Goal: Navigation & Orientation: Find specific page/section

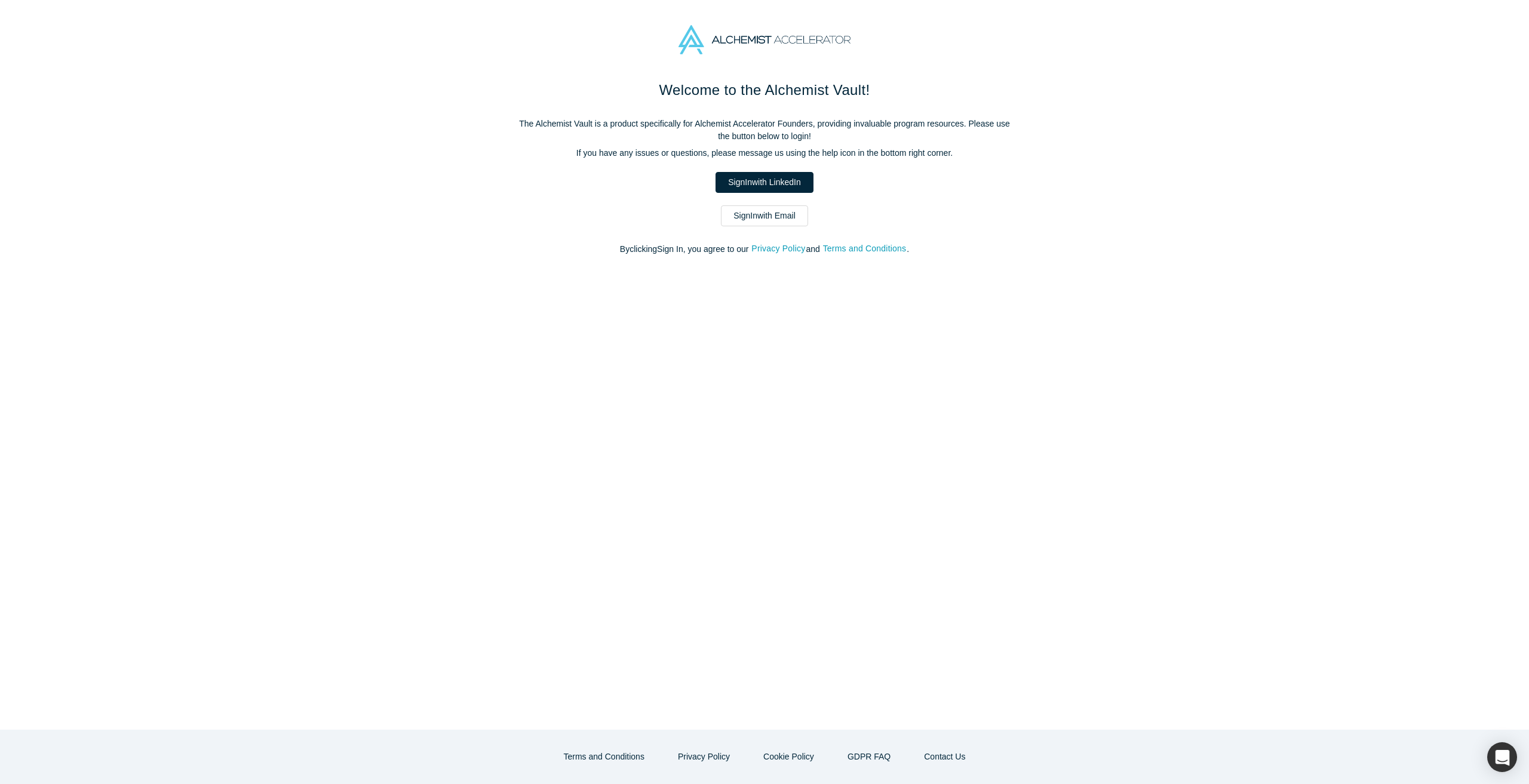
click at [770, 185] on link "Sign In with LinkedIn" at bounding box center [764, 182] width 97 height 20
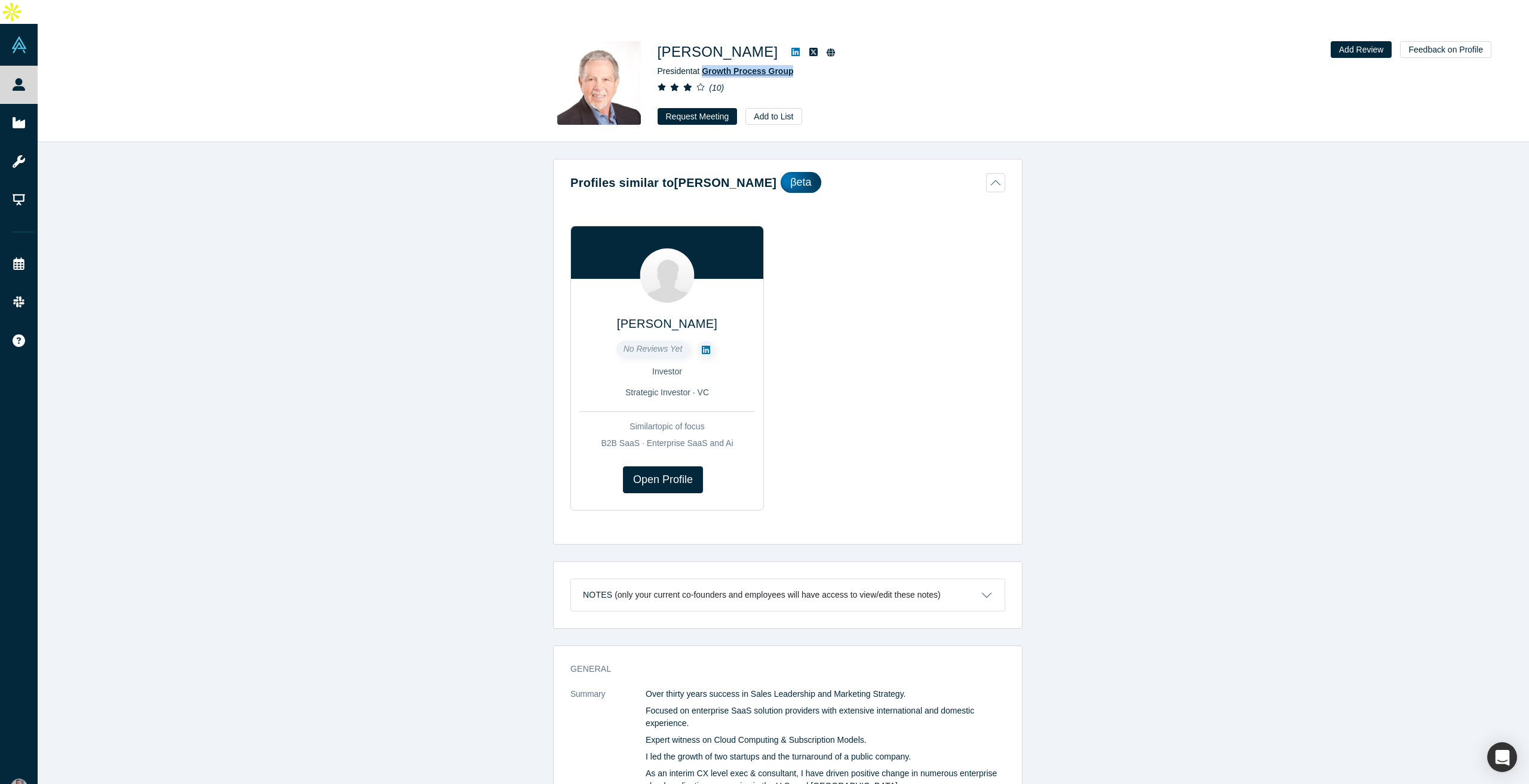
drag, startPoint x: 806, startPoint y: 49, endPoint x: 704, endPoint y: 48, distance: 102.0
click at [704, 65] on div "President at Growth Process Group" at bounding box center [824, 71] width 334 height 13
copy span "Growth Process Group"
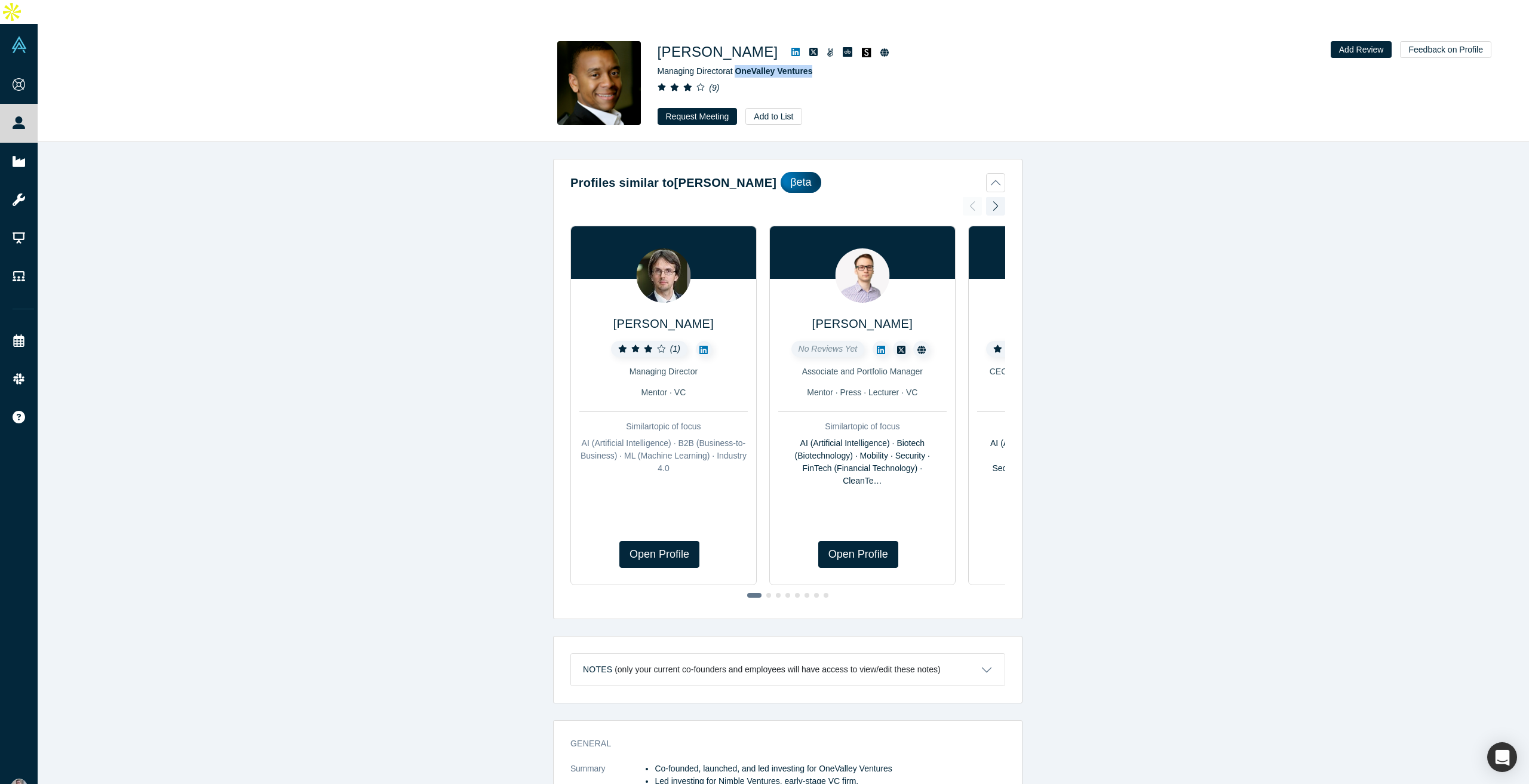
drag, startPoint x: 833, startPoint y: 47, endPoint x: 739, endPoint y: 53, distance: 94.2
click at [739, 65] on div "Managing Director at OneValley Ventures" at bounding box center [824, 71] width 334 height 13
copy span "OneValley Ventures"
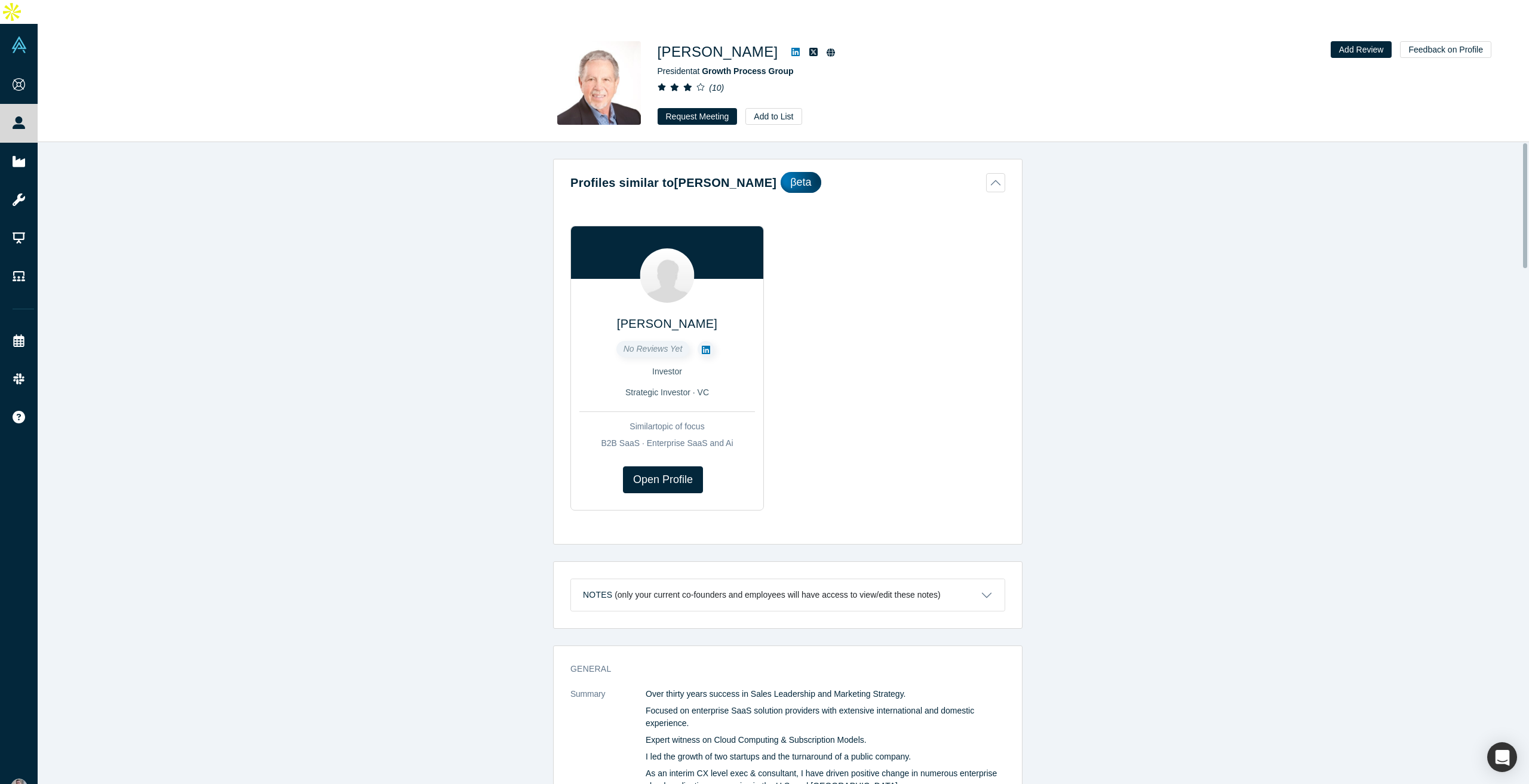
drag, startPoint x: 520, startPoint y: 481, endPoint x: 481, endPoint y: 199, distance: 284.7
